Goal: Information Seeking & Learning: Understand process/instructions

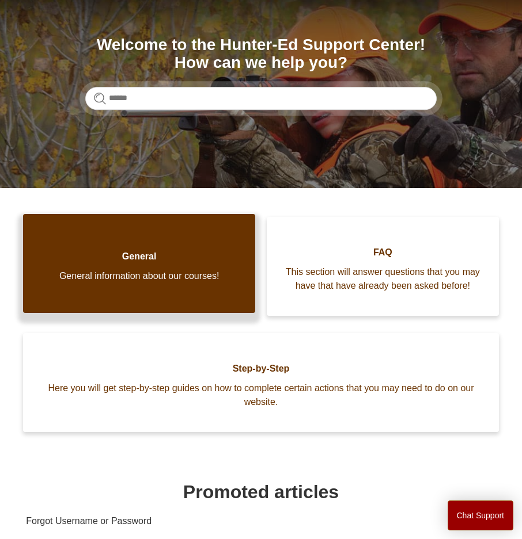
scroll to position [173, 0]
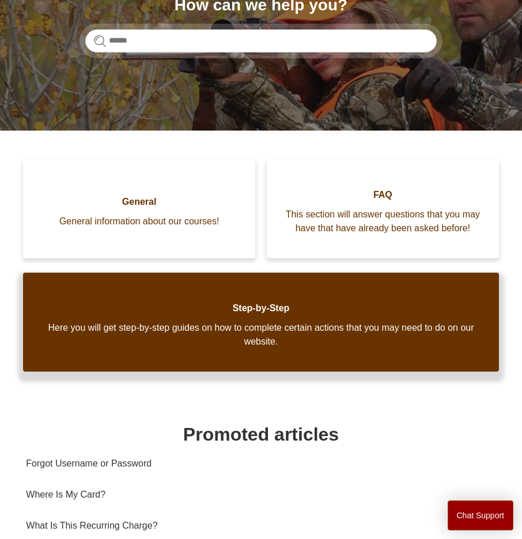
click at [258, 340] on span "Here you will get step-by-step guides on how to complete certain actions that y…" at bounding box center [260, 335] width 440 height 28
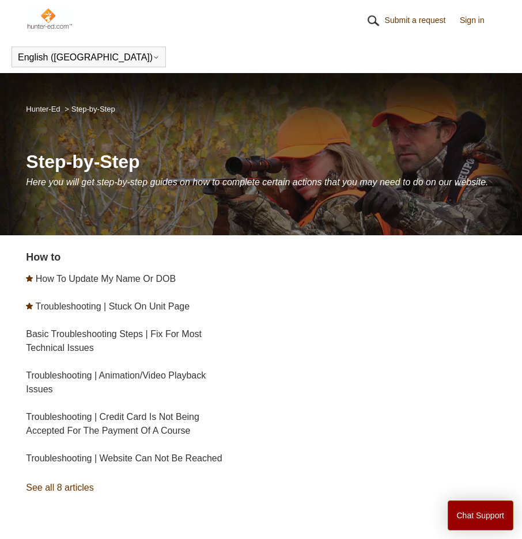
scroll to position [58, 0]
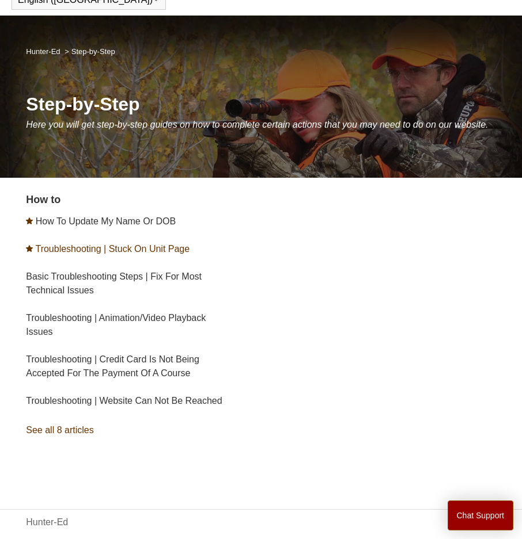
click at [86, 254] on link "Troubleshooting | Stuck On Unit Page" at bounding box center [112, 249] width 154 height 10
